Goal: Task Accomplishment & Management: Manage account settings

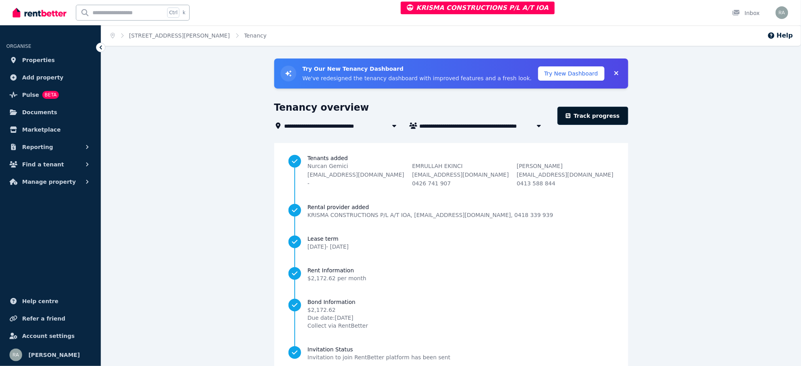
click at [585, 117] on link "Track progress" at bounding box center [593, 116] width 71 height 18
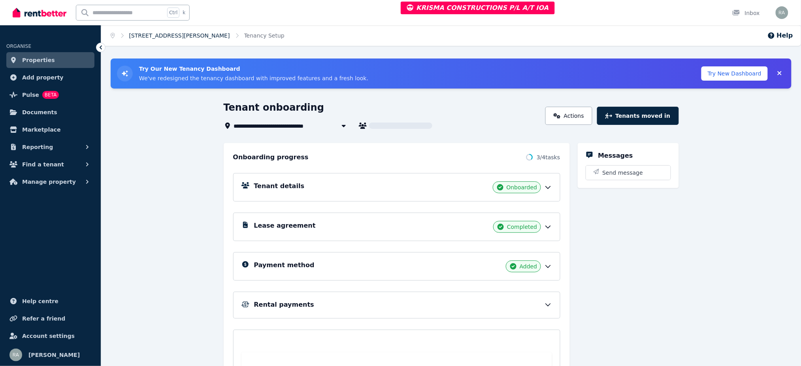
click at [201, 31] on ol "Home [STREET_ADDRESS][PERSON_NAME] Setup" at bounding box center [197, 35] width 193 height 21
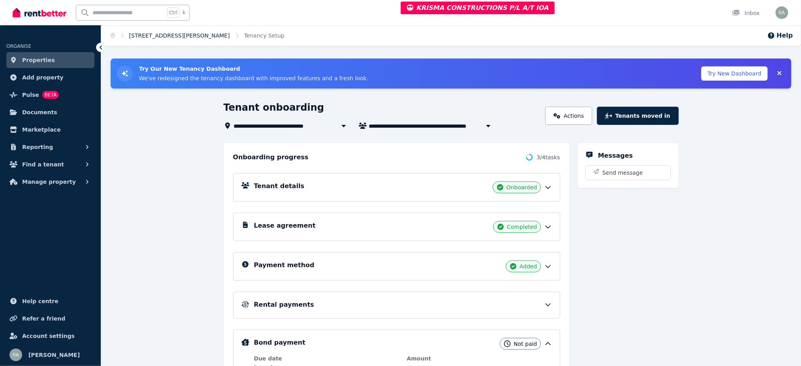
click at [216, 36] on link "[STREET_ADDRESS][PERSON_NAME]" at bounding box center [179, 35] width 101 height 6
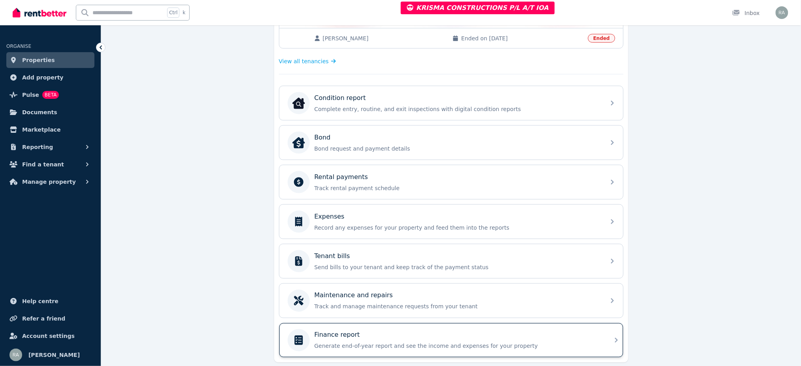
scroll to position [263, 0]
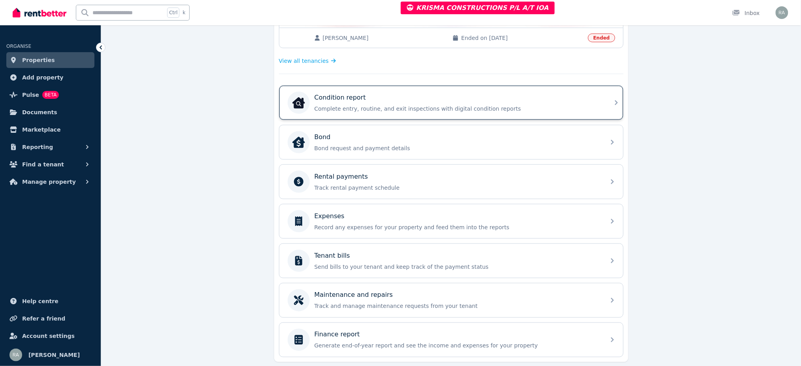
click at [370, 102] on div "Condition report Complete entry, routine, and exit inspections with digital con…" at bounding box center [458, 103] width 286 height 20
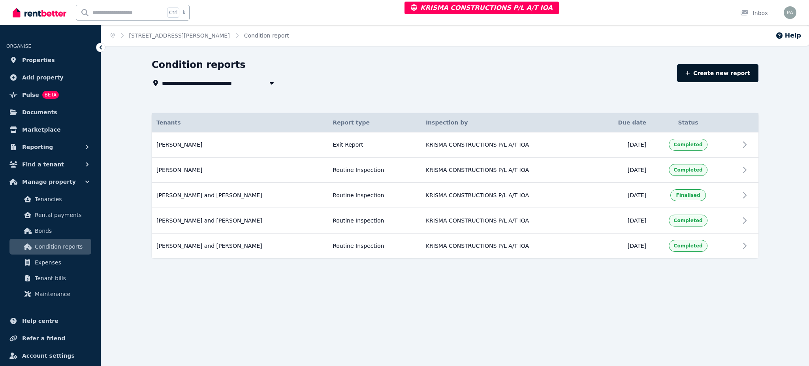
click at [725, 74] on link "Create new report" at bounding box center [717, 73] width 81 height 18
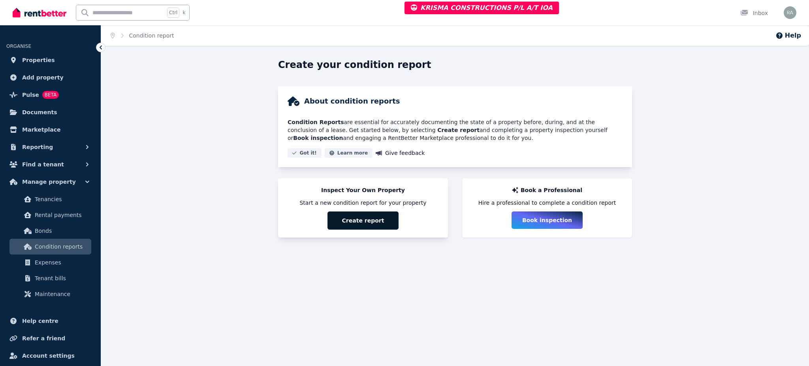
click at [372, 226] on button "Create report" at bounding box center [363, 220] width 71 height 18
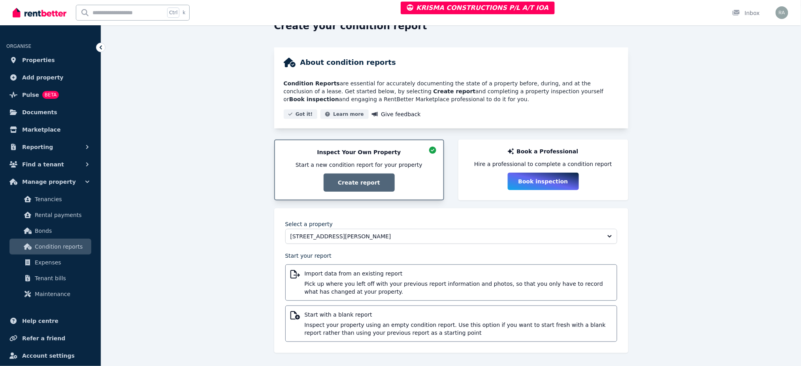
scroll to position [39, 0]
click at [351, 284] on span "Pick up where you left off with your previous report information and photos, so…" at bounding box center [459, 287] width 308 height 16
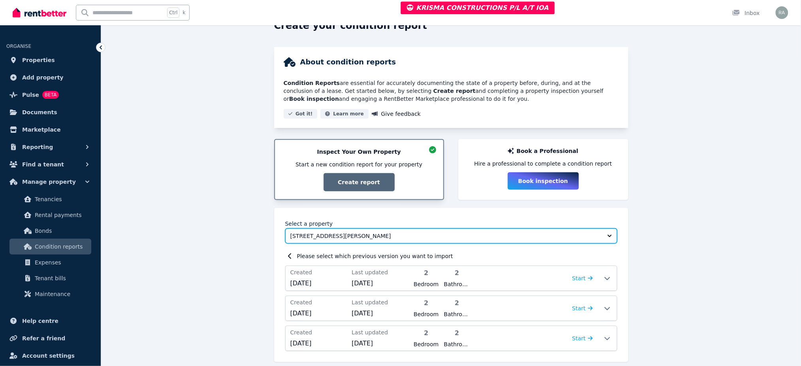
click at [420, 237] on span "[STREET_ADDRESS][PERSON_NAME]" at bounding box center [446, 236] width 311 height 8
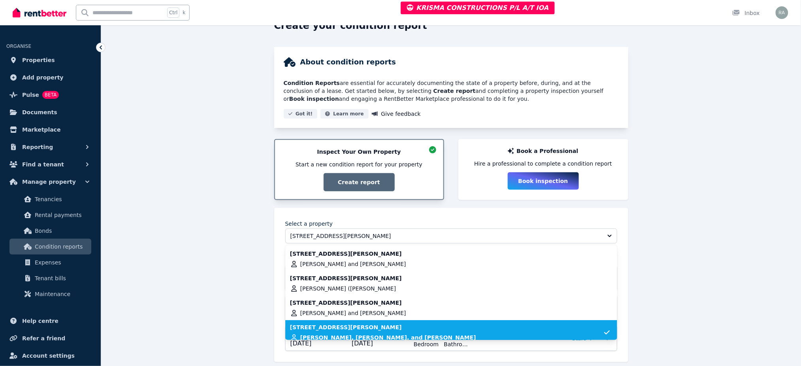
scroll to position [4, 0]
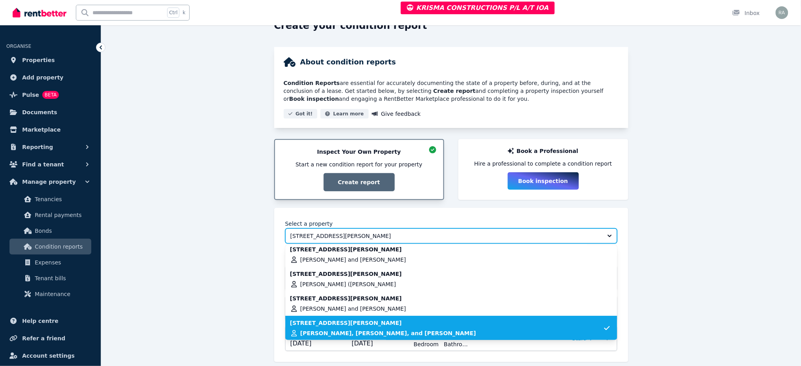
click at [420, 237] on span "[STREET_ADDRESS][PERSON_NAME]" at bounding box center [446, 236] width 311 height 8
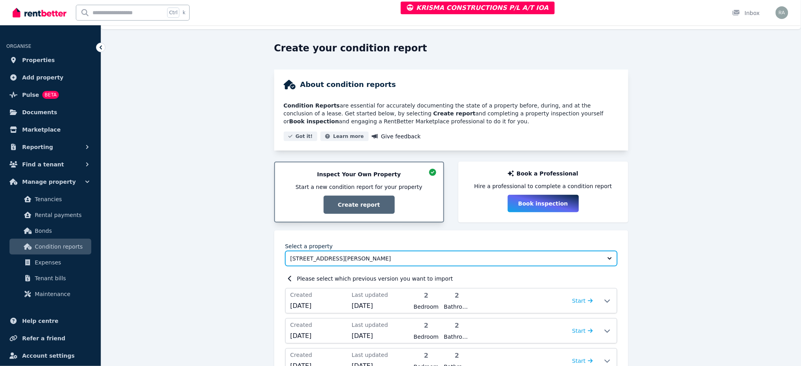
scroll to position [0, 0]
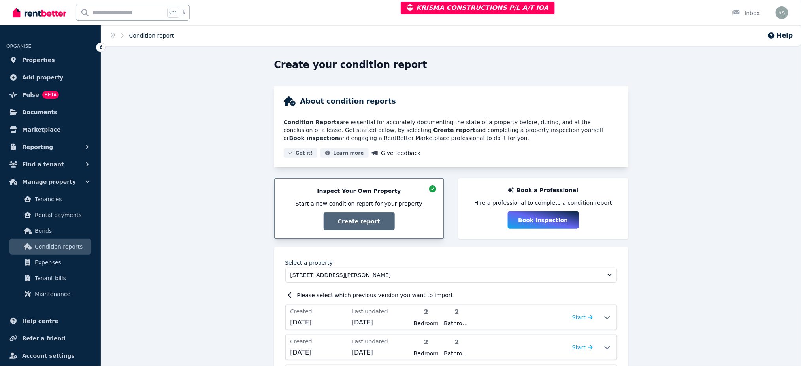
click at [153, 35] on link "Condition report" at bounding box center [151, 35] width 45 height 6
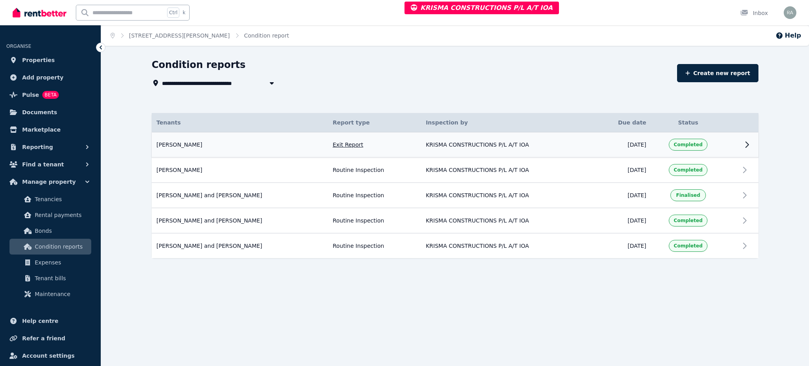
click at [546, 143] on div "KRISMA CONSTRUCTIONS P/L A/T IOA" at bounding box center [507, 145] width 163 height 8
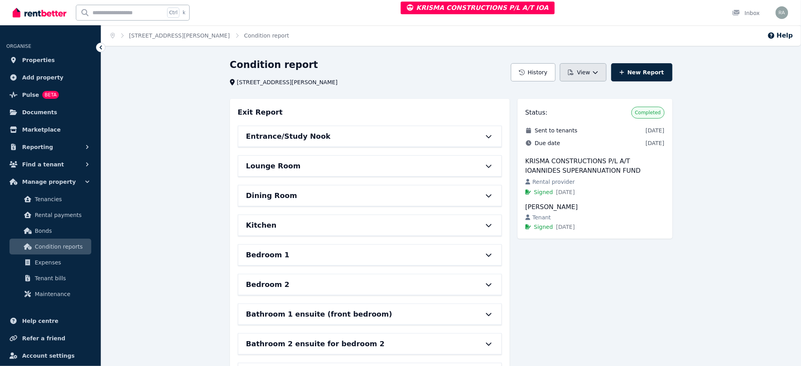
click at [585, 68] on button "View" at bounding box center [583, 72] width 46 height 18
click at [206, 36] on link "[STREET_ADDRESS][PERSON_NAME]" at bounding box center [179, 35] width 101 height 6
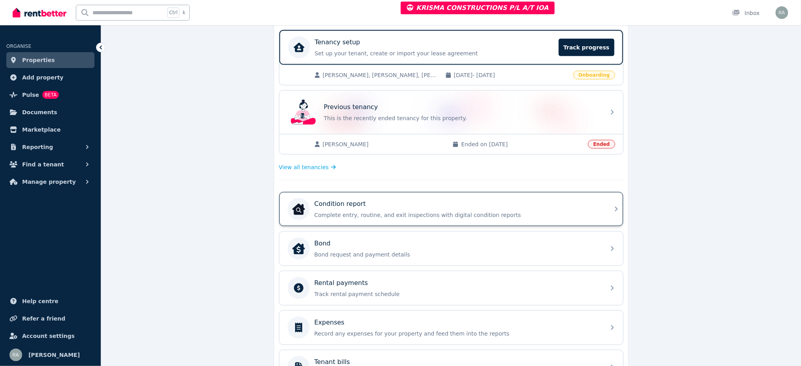
scroll to position [157, 0]
click at [383, 211] on p "Complete entry, routine, and exit inspections with digital condition reports" at bounding box center [458, 215] width 286 height 8
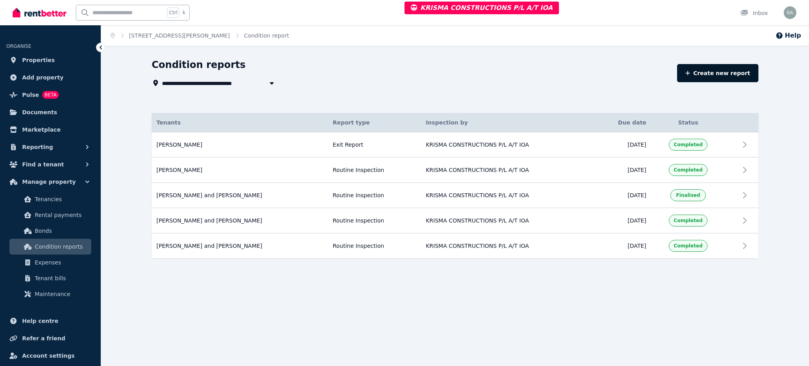
click at [713, 75] on link "Create new report" at bounding box center [717, 73] width 81 height 18
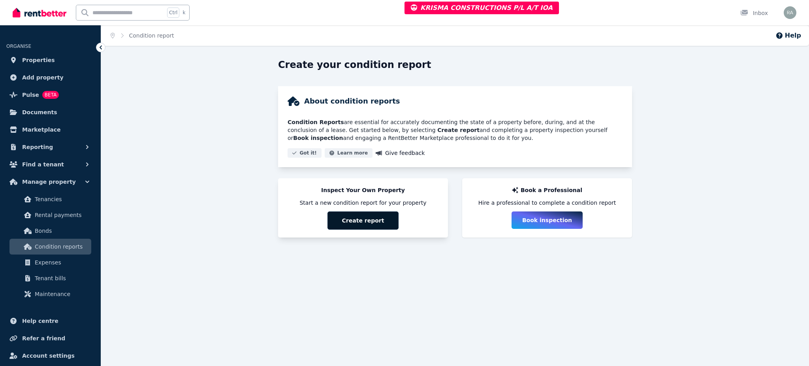
click at [375, 219] on button "Create report" at bounding box center [363, 220] width 71 height 18
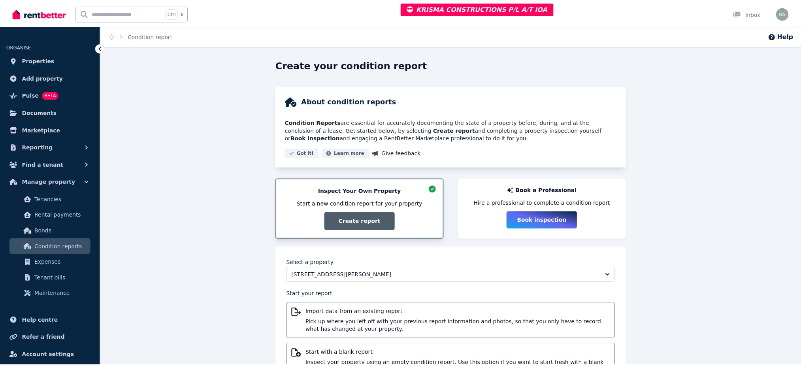
scroll to position [39, 0]
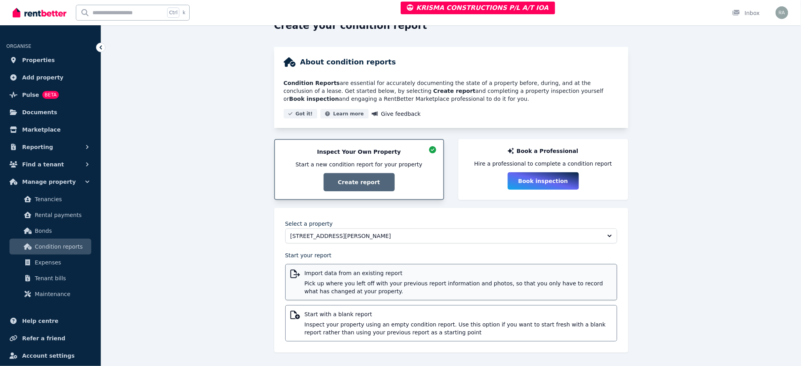
click at [316, 274] on span "Import data from an existing report" at bounding box center [459, 273] width 308 height 8
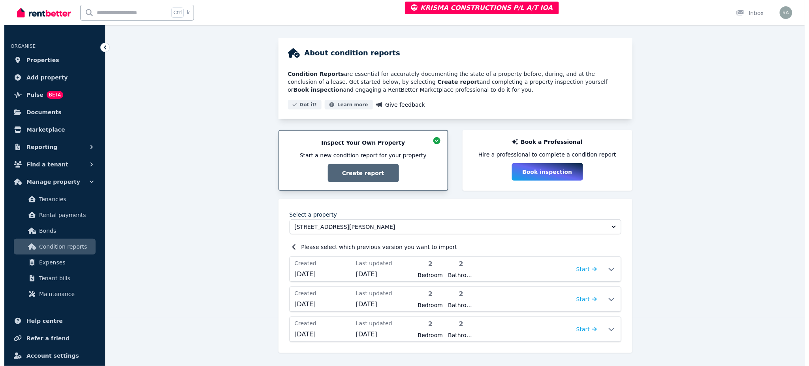
scroll to position [0, 0]
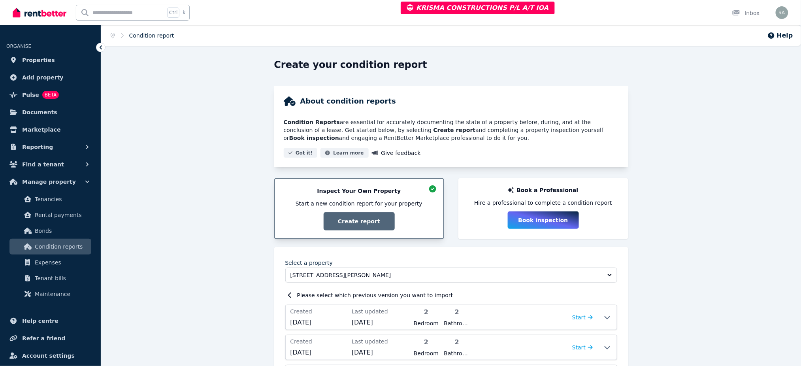
click at [157, 36] on link "Condition report" at bounding box center [151, 35] width 45 height 6
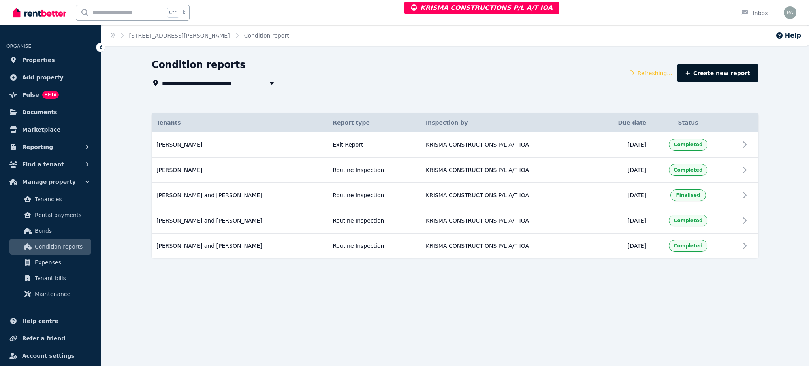
click at [737, 66] on link "Create new report" at bounding box center [717, 73] width 81 height 18
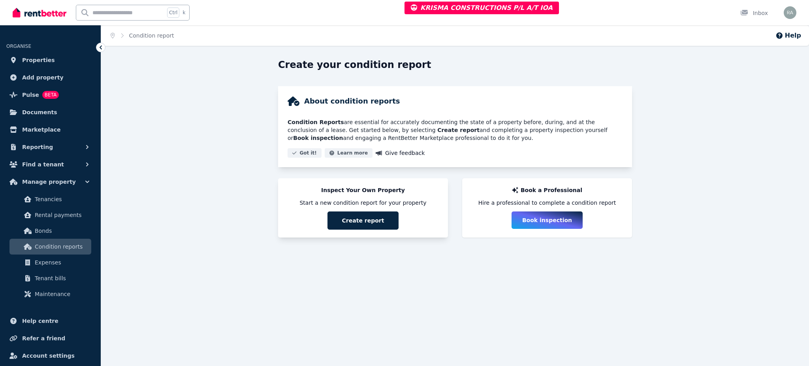
click at [371, 214] on button "Create report" at bounding box center [363, 220] width 71 height 18
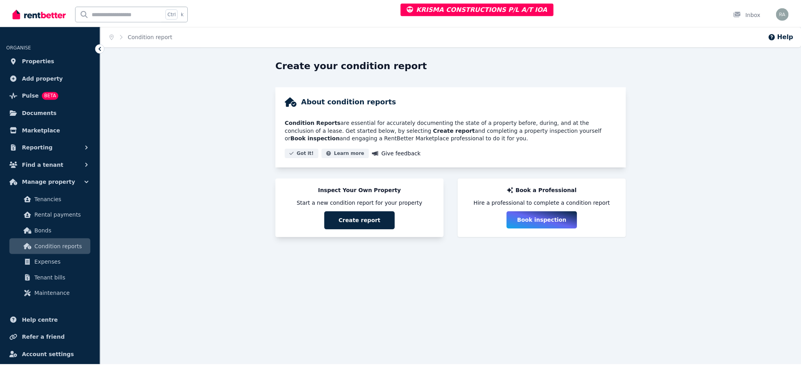
scroll to position [39, 0]
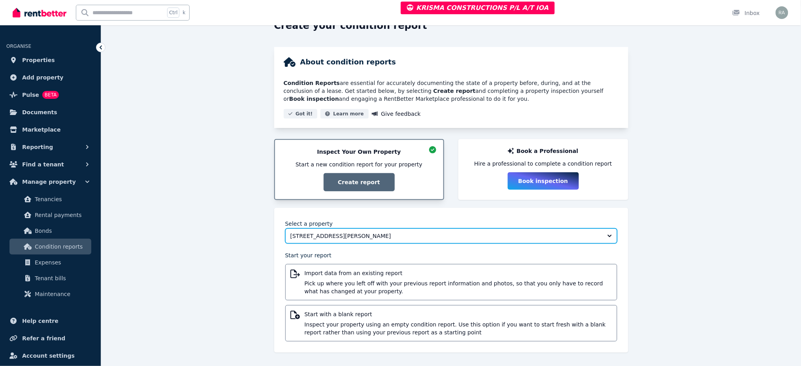
click at [355, 238] on span "[STREET_ADDRESS][PERSON_NAME]" at bounding box center [446, 236] width 311 height 8
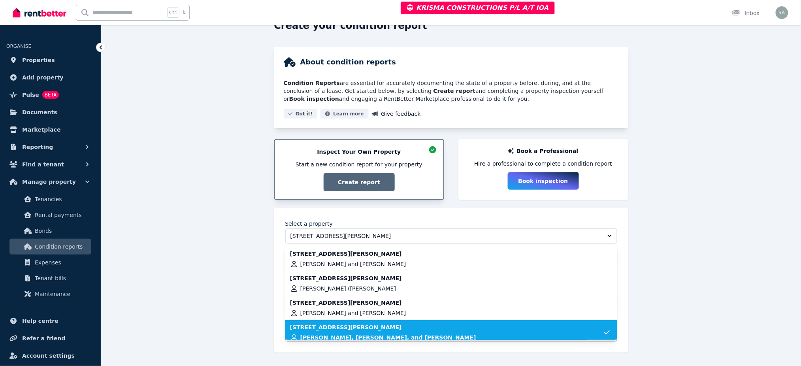
scroll to position [4, 0]
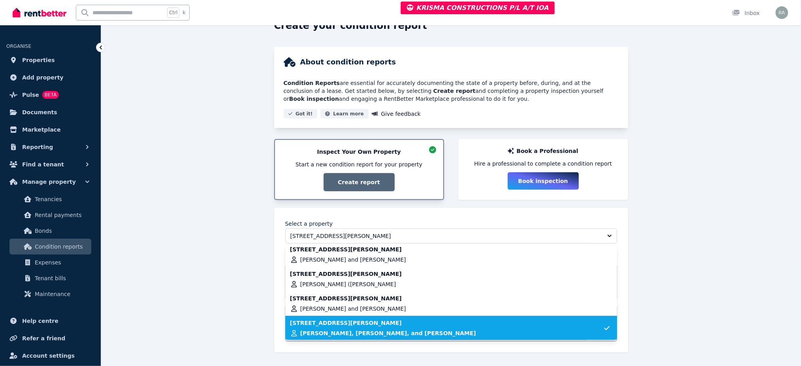
click at [199, 206] on div "Create your condition report About condition reports Condition Reports are esse…" at bounding box center [451, 192] width 700 height 347
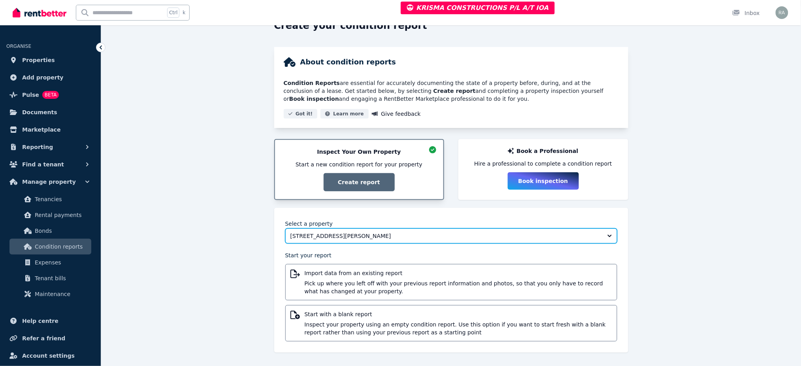
click at [332, 233] on span "[STREET_ADDRESS][PERSON_NAME]" at bounding box center [446, 236] width 311 height 8
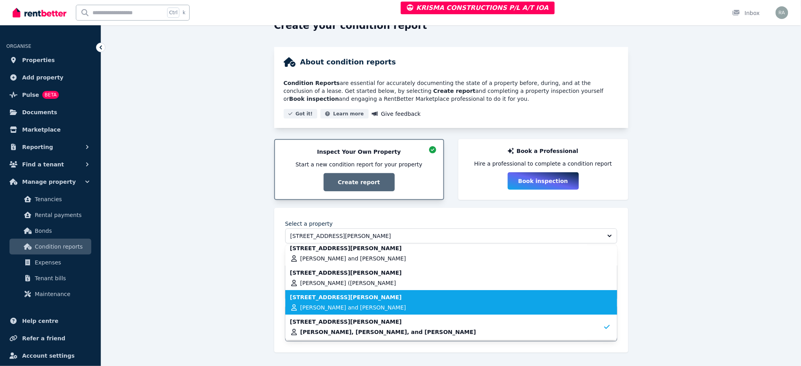
scroll to position [6, 0]
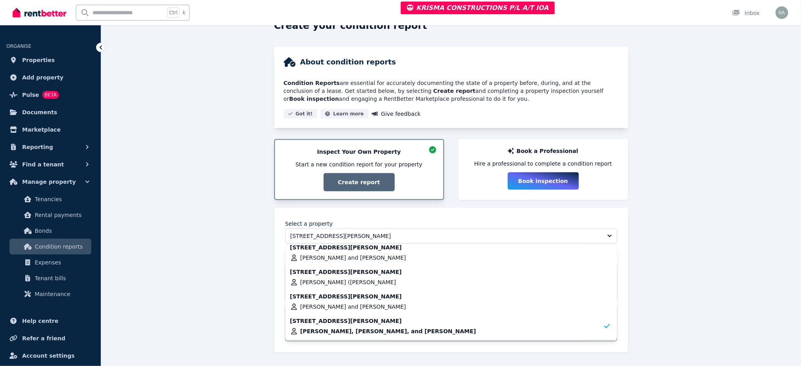
click at [188, 194] on div "Create your condition report About condition reports Condition Reports are esse…" at bounding box center [451, 192] width 700 height 347
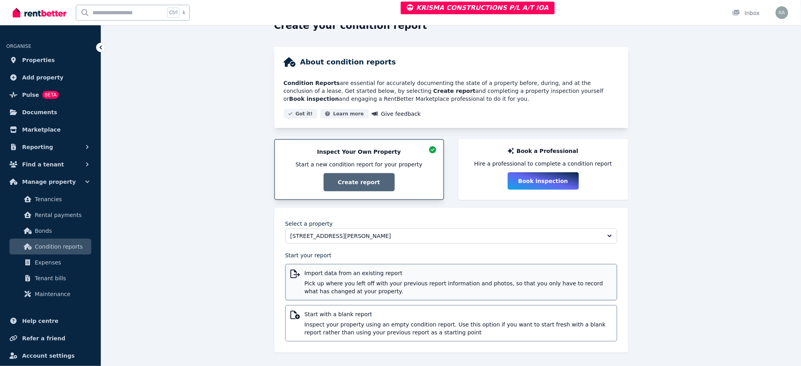
click at [325, 274] on span "Import data from an existing report" at bounding box center [459, 273] width 308 height 8
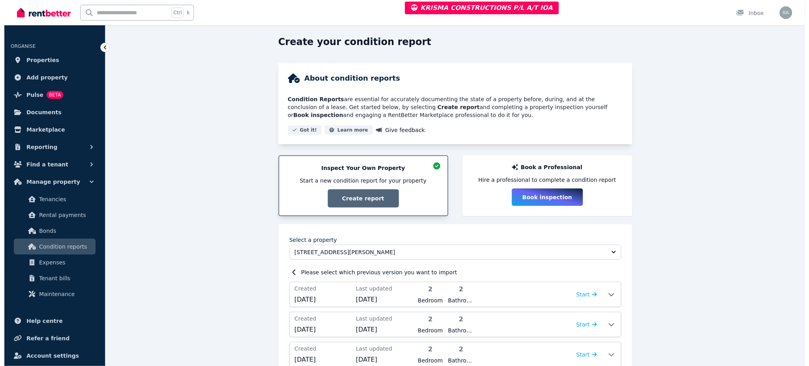
scroll to position [0, 0]
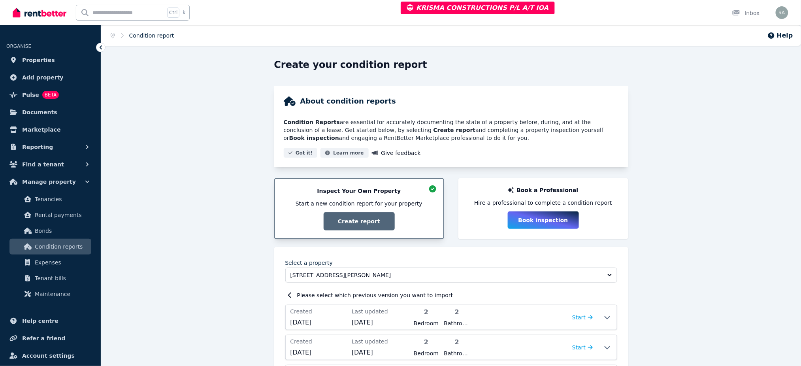
click at [143, 37] on link "Condition report" at bounding box center [151, 35] width 45 height 6
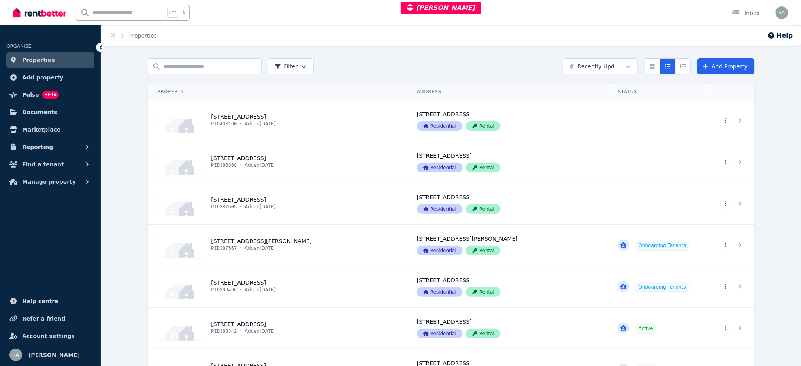
click at [208, 42] on div "Home Properties Help" at bounding box center [451, 35] width 700 height 21
click at [211, 54] on div "Home Properties Help Search properties Filter Recently Updated Add Property Pro…" at bounding box center [400, 183] width 801 height 366
click at [211, 68] on input "Search properties" at bounding box center [205, 66] width 114 height 16
paste input "******"
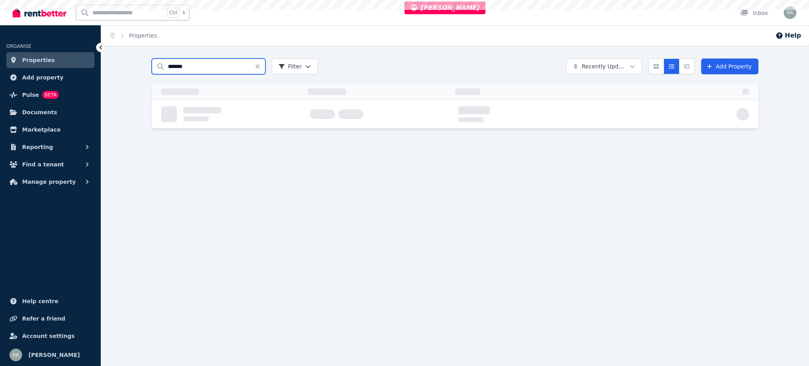
type input "******"
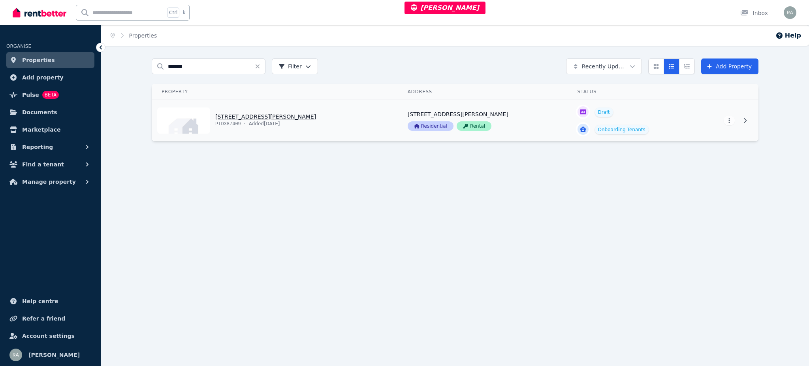
click at [349, 119] on link "View property details" at bounding box center [275, 120] width 246 height 41
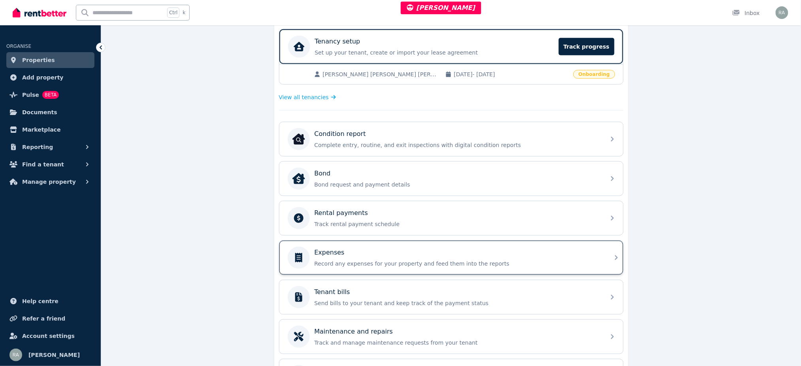
scroll to position [158, 0]
click at [379, 252] on div "Expenses" at bounding box center [458, 251] width 286 height 9
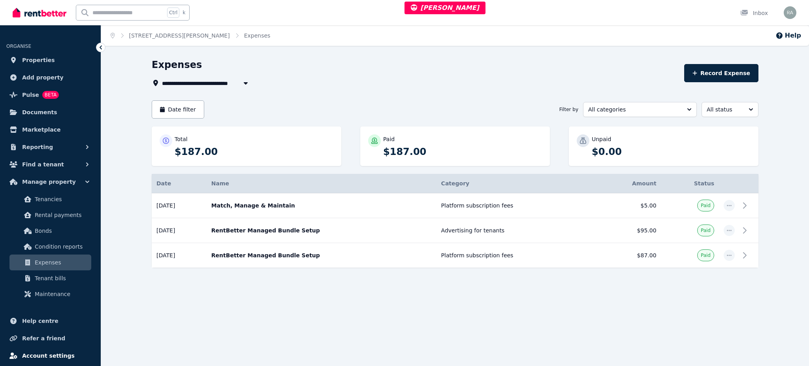
click at [49, 356] on span "Account settings" at bounding box center [48, 355] width 53 height 9
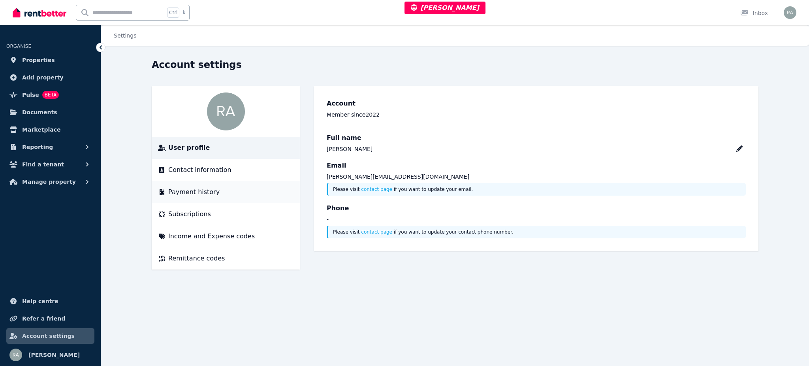
click at [181, 185] on li "Payment history" at bounding box center [226, 192] width 148 height 22
click at [183, 214] on span "Subscriptions" at bounding box center [189, 213] width 43 height 9
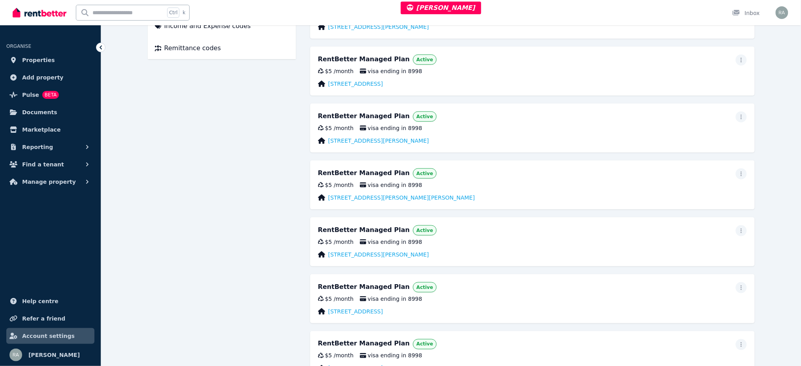
scroll to position [964, 0]
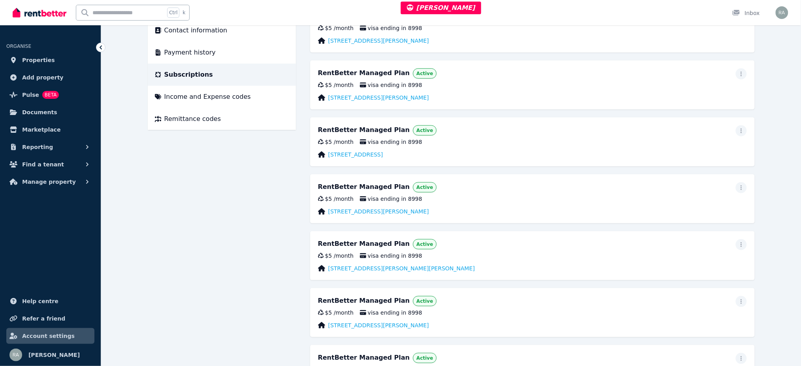
scroll to position [0, 0]
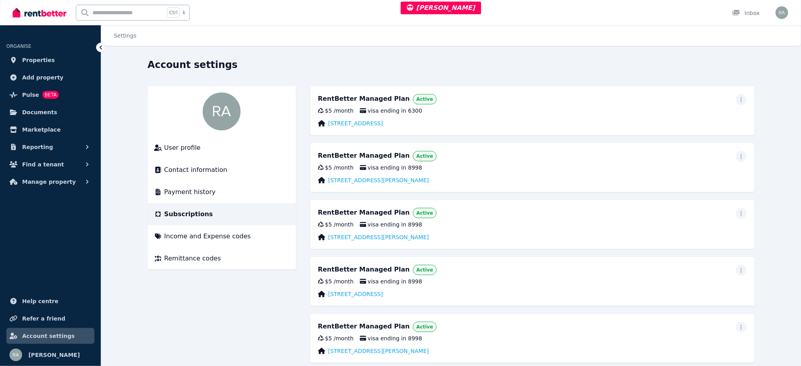
click at [57, 334] on span "Account settings" at bounding box center [48, 335] width 53 height 9
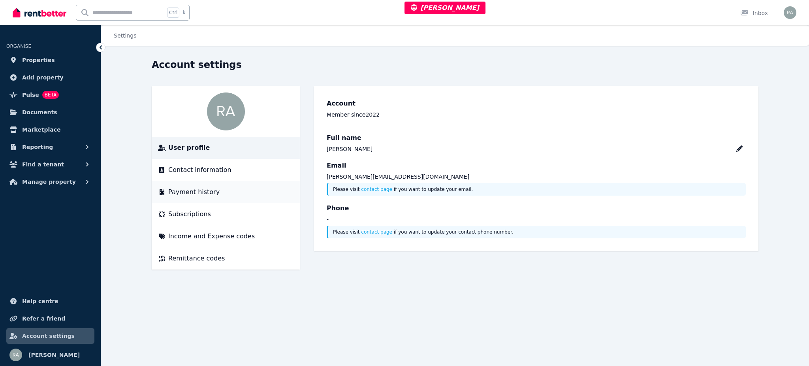
click at [198, 189] on span "Payment history" at bounding box center [193, 191] width 51 height 9
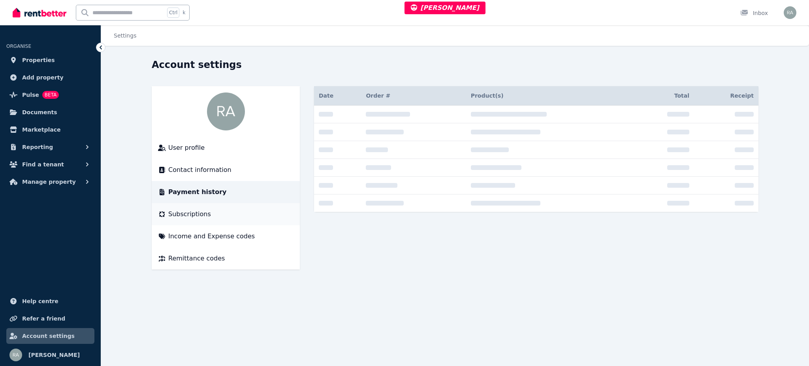
click at [204, 214] on span "Subscriptions" at bounding box center [189, 213] width 43 height 9
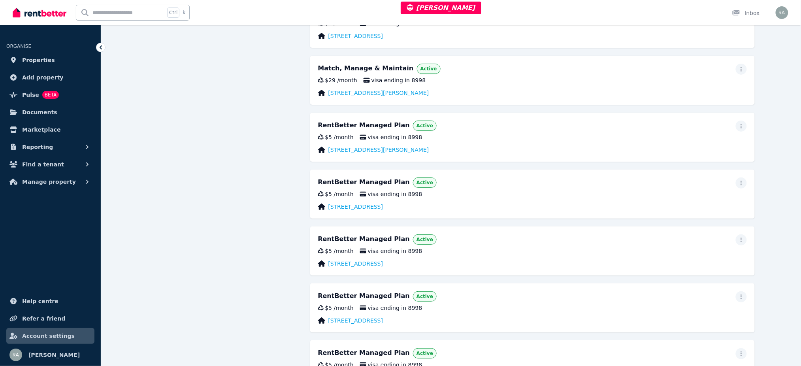
scroll to position [1055, 0]
click at [381, 94] on link "9/1 Lucius St, Bondi Beach" at bounding box center [378, 93] width 101 height 8
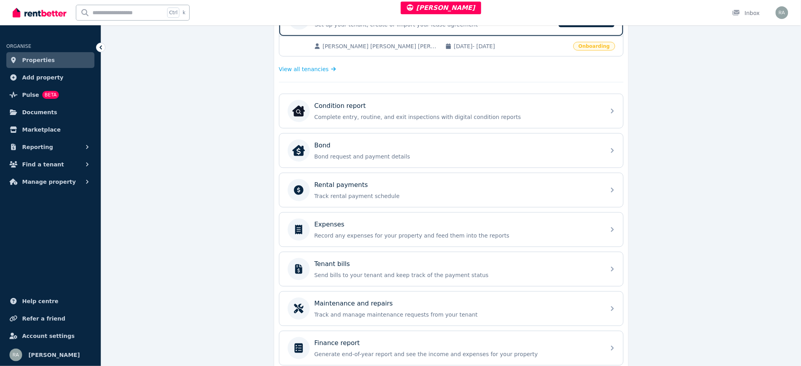
scroll to position [219, 0]
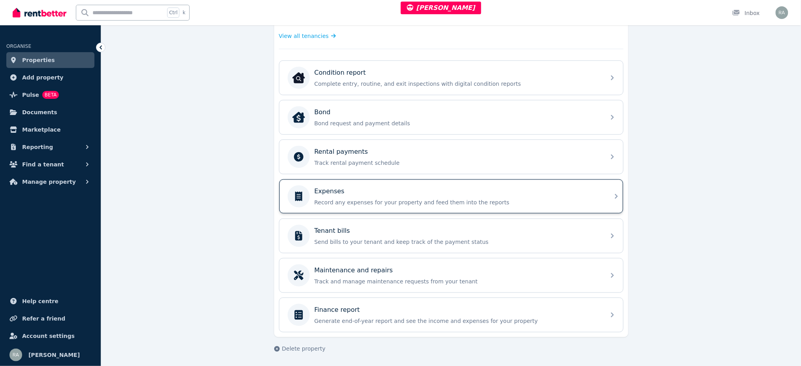
click at [341, 193] on div "Expenses" at bounding box center [458, 191] width 286 height 9
